Goal: Task Accomplishment & Management: Manage account settings

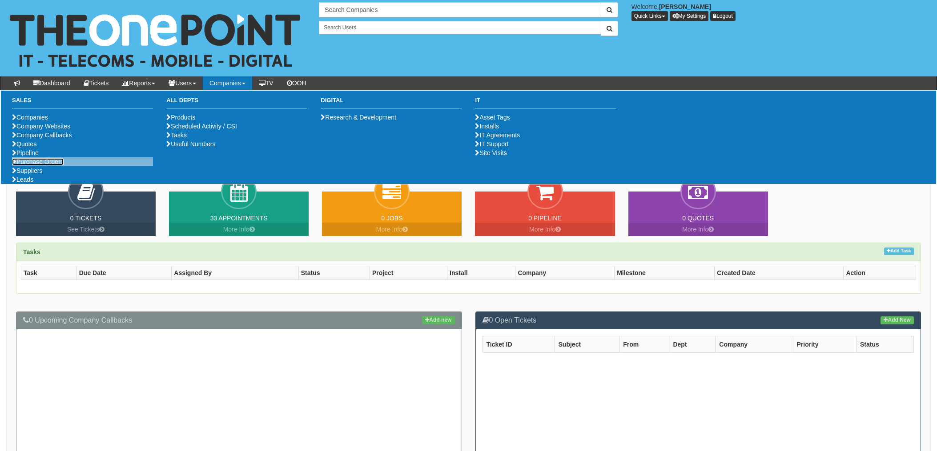
click at [40, 166] on li "Purchase Orders" at bounding box center [82, 161] width 141 height 9
click at [33, 166] on li "Purchase Orders" at bounding box center [82, 161] width 141 height 9
click at [32, 165] on link "Purchase Orders" at bounding box center [38, 161] width 52 height 7
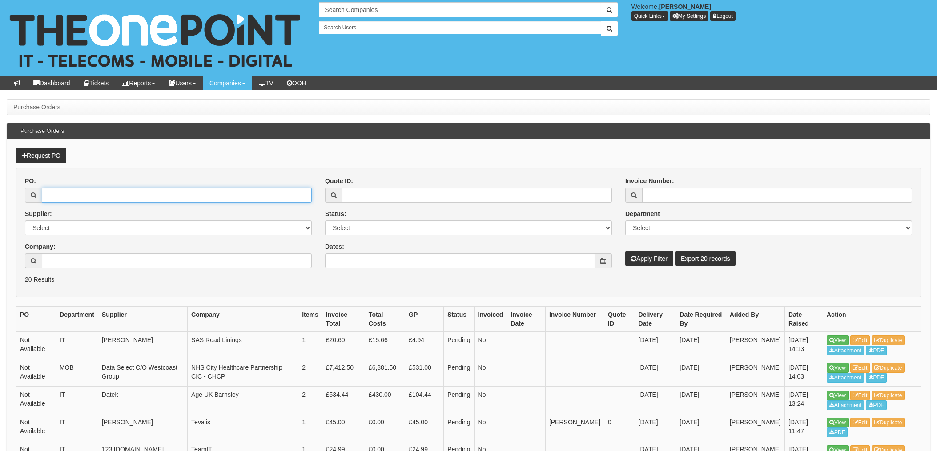
click at [79, 197] on input "PO:" at bounding box center [177, 195] width 270 height 15
type input "19729"
click at [625, 251] on button "Apply Filter" at bounding box center [649, 258] width 48 height 15
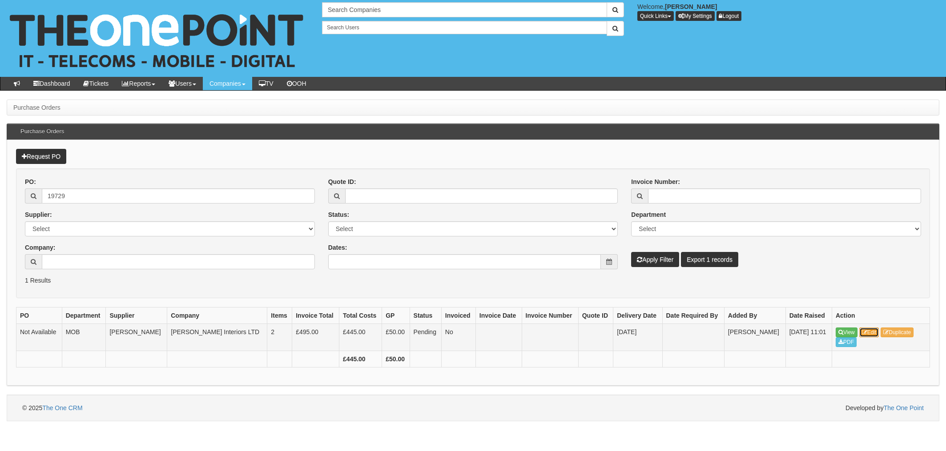
click at [867, 333] on icon at bounding box center [864, 332] width 5 height 5
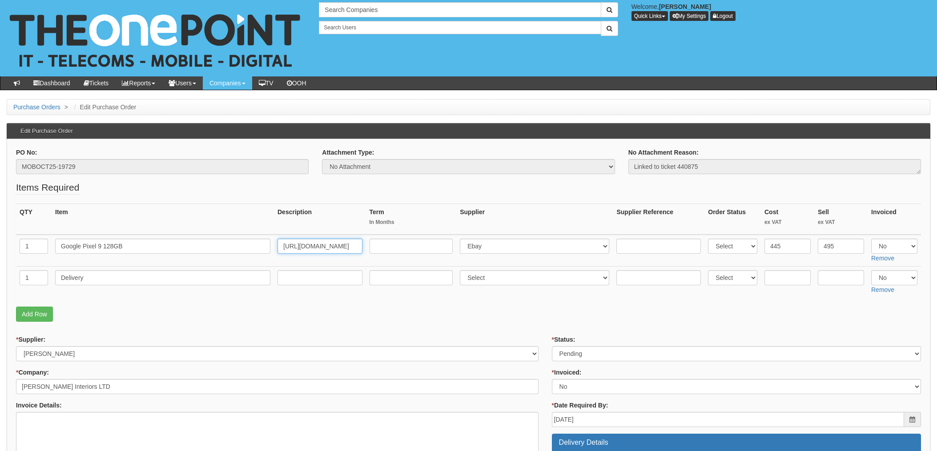
click at [309, 250] on input "https://uk-new.ingrammicro.com/cep/app/product/productdetails?from=productsearc…" at bounding box center [320, 246] width 85 height 15
drag, startPoint x: 281, startPoint y: 246, endPoint x: 425, endPoint y: 247, distance: 143.7
click at [425, 247] on tr "1 Google Pixel 9 128GB https://uk-new.ingrammicro.com/cep/app/product/productde…" at bounding box center [468, 251] width 905 height 32
click at [307, 250] on input "https://uk-new.ingrammicro.com/cep/app/product/productdetails?from=productsearc…" at bounding box center [320, 246] width 85 height 15
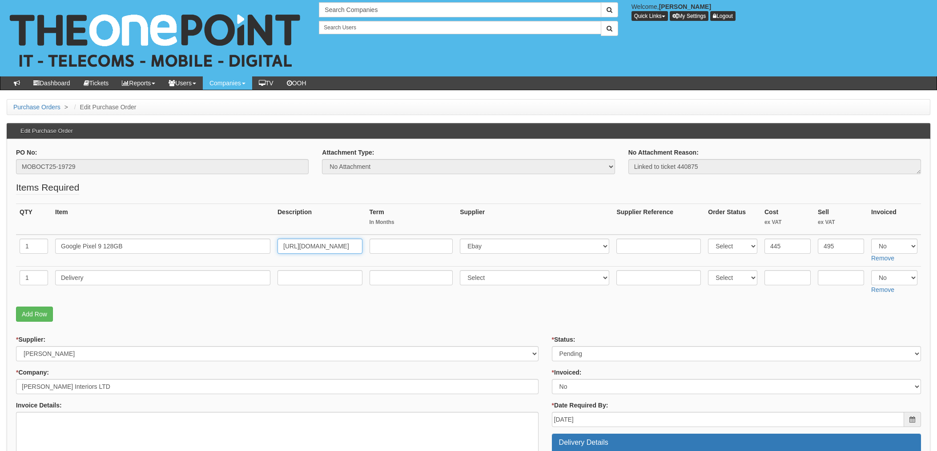
scroll to position [0, 0]
drag, startPoint x: 348, startPoint y: 245, endPoint x: 196, endPoint y: 246, distance: 152.1
click at [196, 246] on tr "1 Google Pixel 9 128GB https://uk-new.ingrammicro.com/cep/app/product/productde…" at bounding box center [468, 251] width 905 height 32
click at [334, 223] on th "Description" at bounding box center [320, 219] width 92 height 31
click at [66, 169] on input "MOBOCT25-19729" at bounding box center [162, 166] width 293 height 15
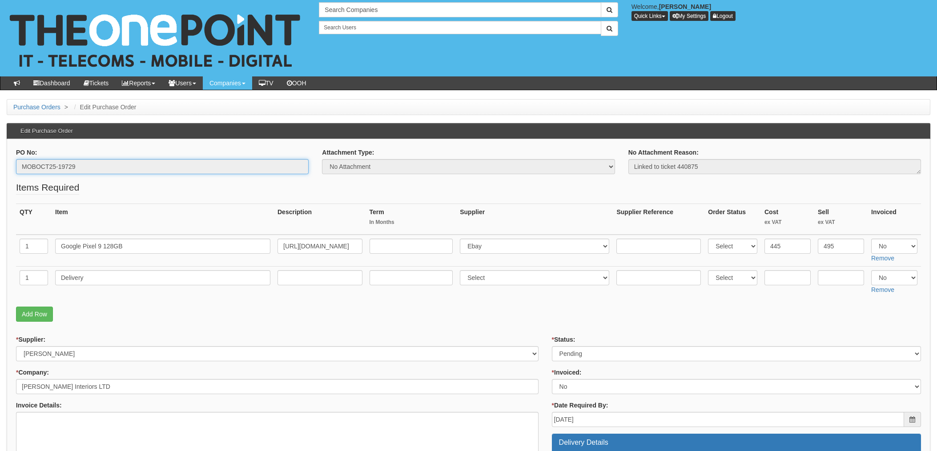
click at [81, 171] on input "MOBOCT25-19729" at bounding box center [162, 166] width 293 height 15
drag, startPoint x: 94, startPoint y: 166, endPoint x: -15, endPoint y: 162, distance: 109.0
click at [0, 162] on html "× Send Email × Add Appointment × Create Ticket × Create Proactive Activity × Ad…" at bounding box center [468, 427] width 937 height 854
drag, startPoint x: -15, startPoint y: 162, endPoint x: 59, endPoint y: 166, distance: 74.4
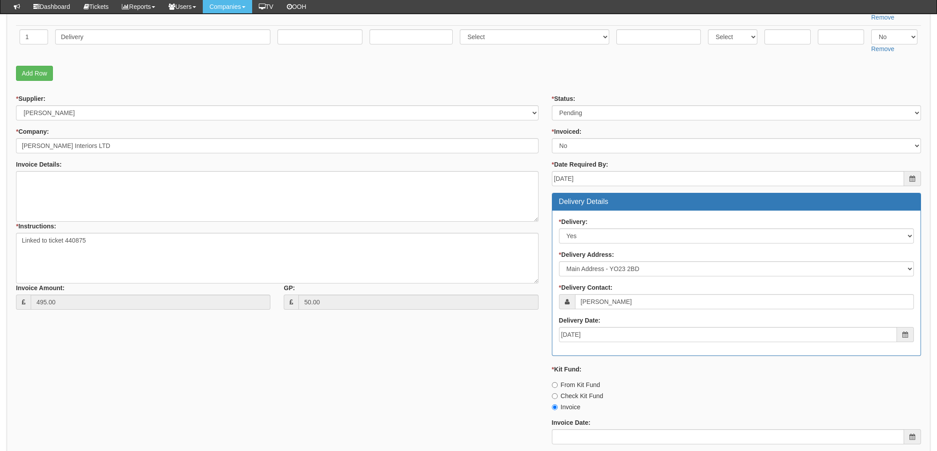
scroll to position [237, 0]
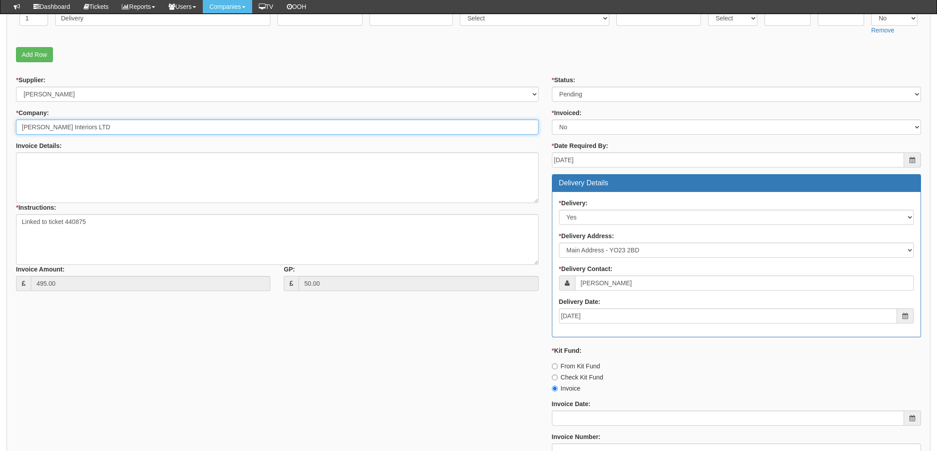
click at [116, 128] on input "[PERSON_NAME] Interiors LTD" at bounding box center [277, 127] width 523 height 15
click at [103, 124] on input "[PERSON_NAME] Interiors LTD" at bounding box center [277, 127] width 523 height 15
drag, startPoint x: 107, startPoint y: 124, endPoint x: 80, endPoint y: 128, distance: 27.9
click at [92, 125] on input "[PERSON_NAME] Interiors LTD" at bounding box center [277, 127] width 523 height 15
drag, startPoint x: 103, startPoint y: 122, endPoint x: 118, endPoint y: 126, distance: 15.3
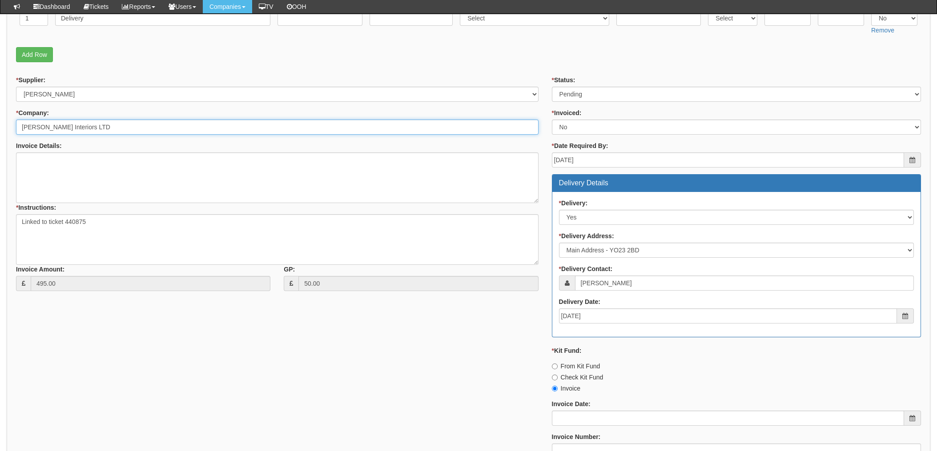
click at [104, 122] on input "[PERSON_NAME] Interiors LTD" at bounding box center [277, 127] width 523 height 15
click at [123, 127] on input "[PERSON_NAME] Interiors LTD" at bounding box center [277, 127] width 523 height 15
click at [109, 128] on input "[PERSON_NAME] Interiors LTD" at bounding box center [277, 127] width 523 height 15
drag, startPoint x: 98, startPoint y: 125, endPoint x: 33, endPoint y: 131, distance: 65.7
click at [0, 130] on html "× Send Email × Add Appointment × Create Ticket × Create Proactive Activity × Ad…" at bounding box center [468, 179] width 937 height 832
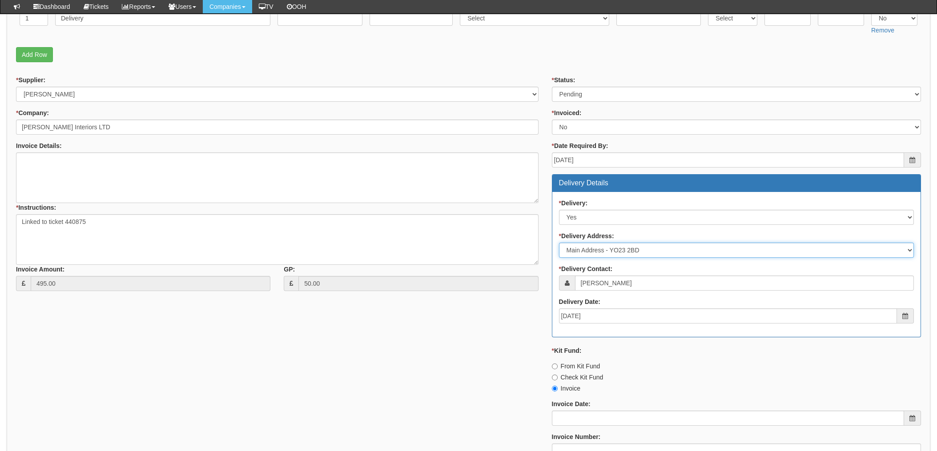
click at [658, 257] on select "Select Not Applicable Main Address - YO23 2BD Other" at bounding box center [736, 250] width 355 height 15
click at [640, 250] on select "Select Not Applicable Main Address - YO23 2BD Other" at bounding box center [736, 250] width 355 height 15
click at [631, 247] on select "Select Not Applicable Main Address - YO23 2BD Other" at bounding box center [736, 250] width 355 height 15
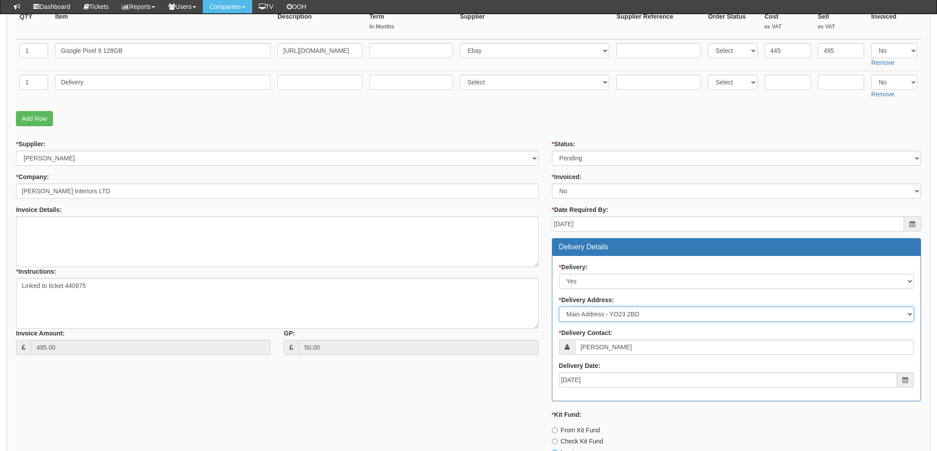
scroll to position [0, 0]
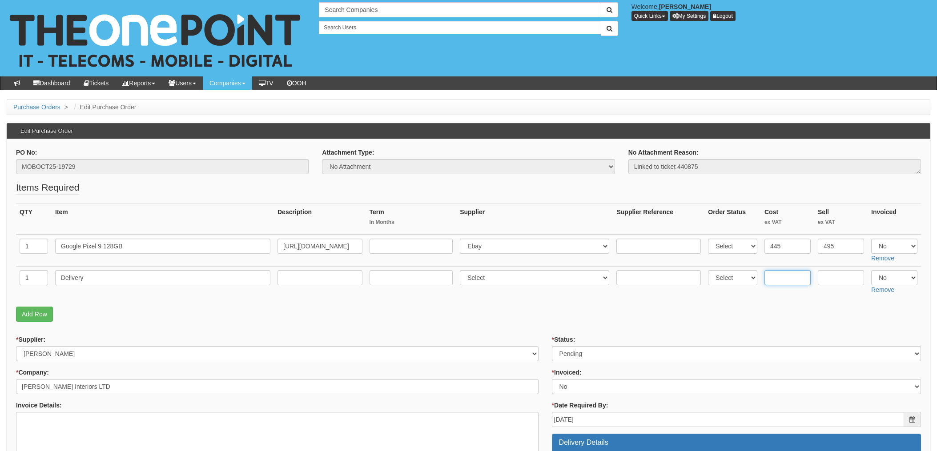
click at [787, 284] on input "text" at bounding box center [788, 277] width 46 height 15
click at [834, 275] on input "text" at bounding box center [841, 277] width 46 height 15
click at [834, 281] on input "text" at bounding box center [841, 277] width 46 height 15
type input "12.5"
click at [733, 276] on select "Select Back Order Delivered N/A Ordered Pending" at bounding box center [732, 277] width 49 height 15
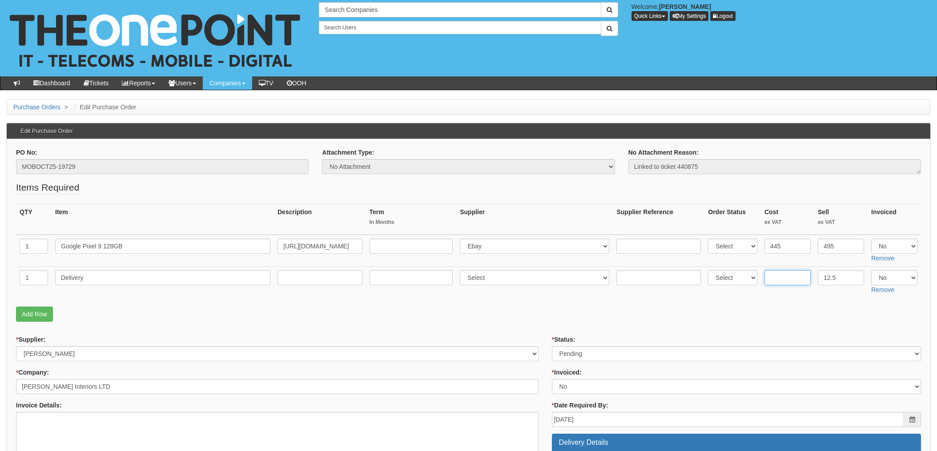
click at [786, 275] on input "text" at bounding box center [788, 277] width 46 height 15
type input "6.00"
click at [543, 306] on fieldset "Items Required QTY Item Description Term In Months Supplier Supplier Reference …" at bounding box center [468, 253] width 905 height 145
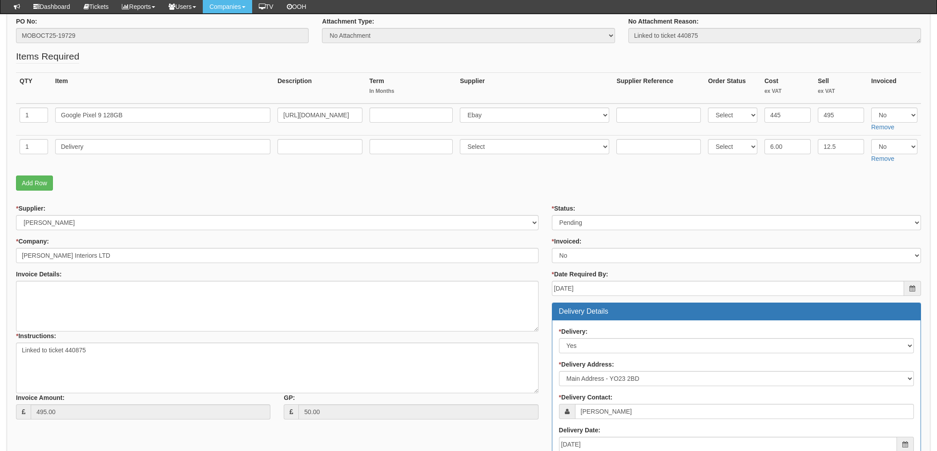
scroll to position [119, 0]
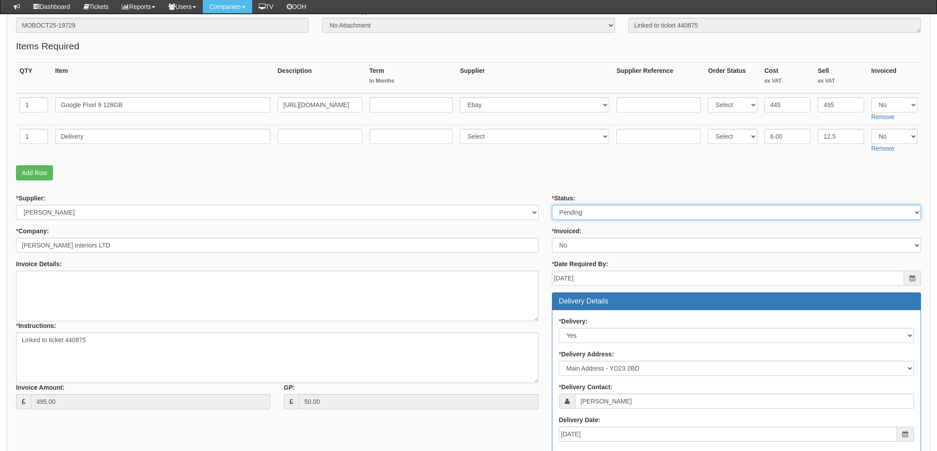
click at [580, 210] on select "Select Approved Completed Delivered Invoiced Ordered Ordered to site Part Order…" at bounding box center [736, 212] width 369 height 15
select select "8"
click at [552, 205] on select "Select Approved Completed Delivered Invoiced Ordered Ordered to site Part Order…" at bounding box center [736, 212] width 369 height 15
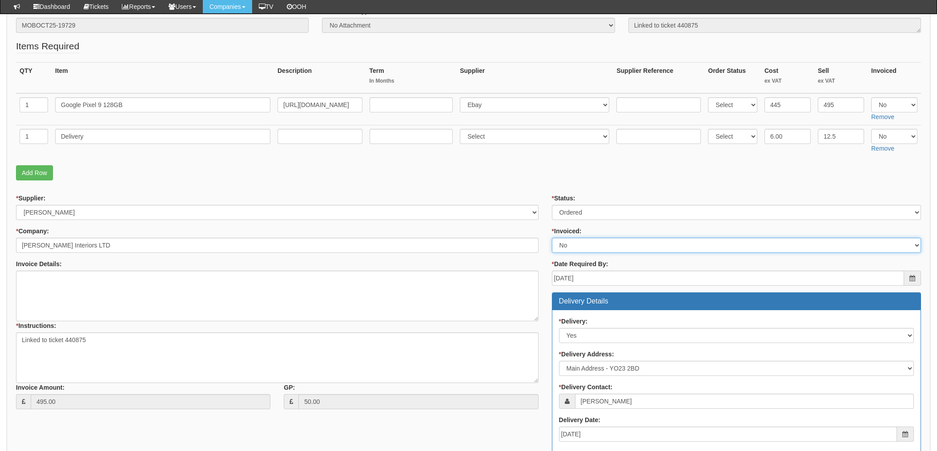
click at [570, 246] on select "Select Yes No N/A STB (part of order)" at bounding box center [736, 245] width 369 height 15
click at [569, 243] on select "Select Yes No N/A STB (part of order)" at bounding box center [736, 245] width 369 height 15
click at [541, 168] on p "Add Row" at bounding box center [468, 172] width 905 height 15
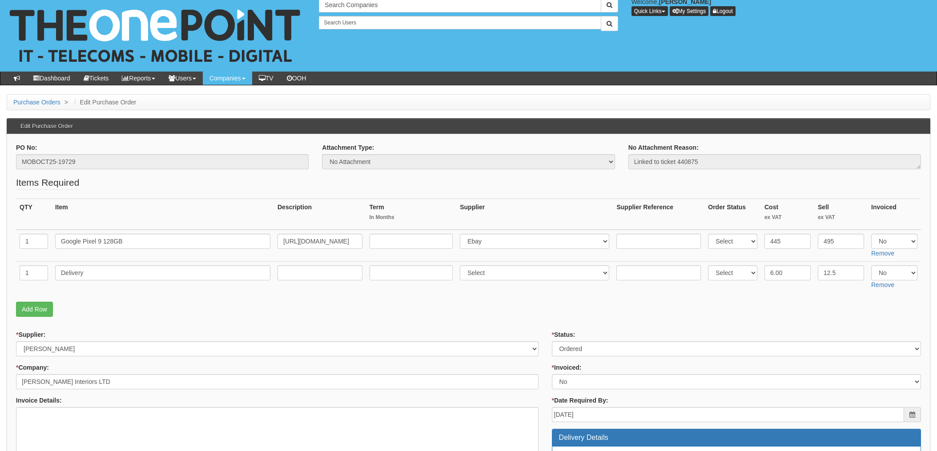
scroll to position [0, 0]
